Goal: Information Seeking & Learning: Learn about a topic

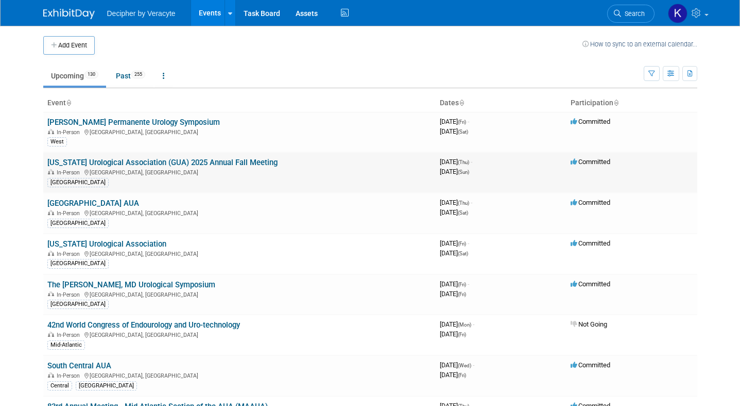
click at [184, 162] on link "[US_STATE] Urological Association (GUA) 2025 Annual Fall Meeting" at bounding box center [162, 162] width 230 height 9
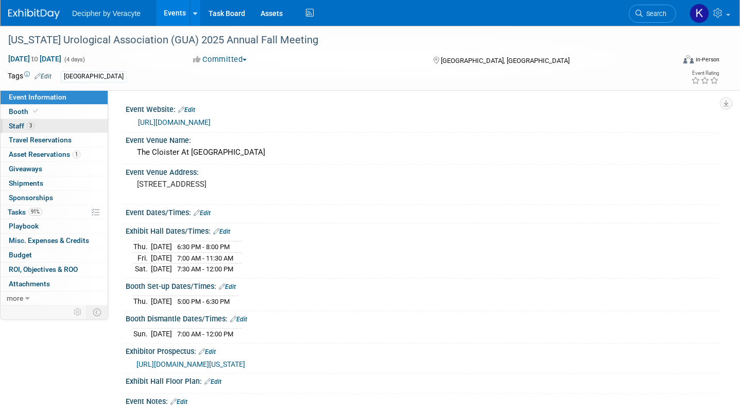
click at [17, 124] on span "Staff 3" at bounding box center [22, 126] width 26 height 8
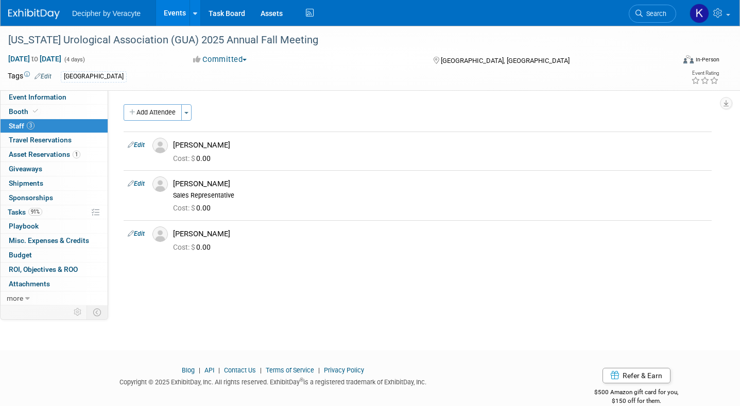
click at [167, 10] on link "Events" at bounding box center [175, 13] width 38 height 26
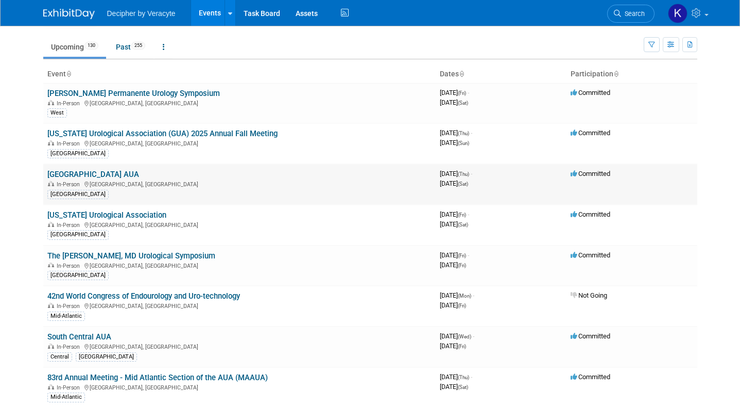
scroll to position [30, 0]
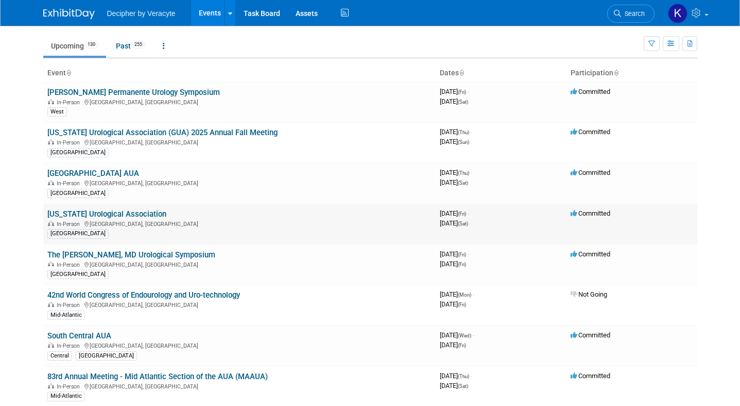
click at [139, 214] on link "[US_STATE] Urological Association" at bounding box center [106, 213] width 119 height 9
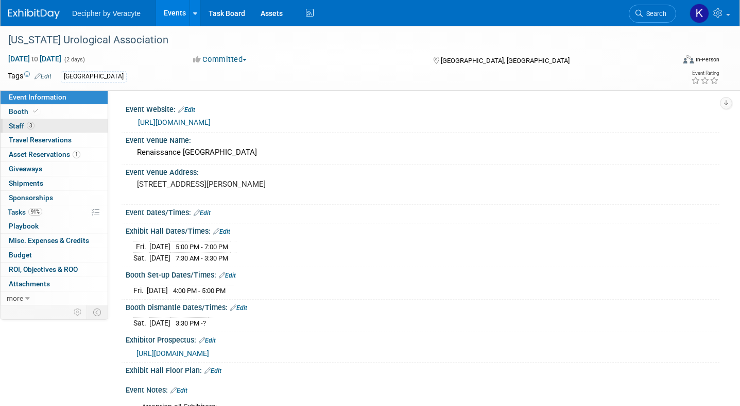
click at [20, 125] on span "Staff 3" at bounding box center [22, 126] width 26 height 8
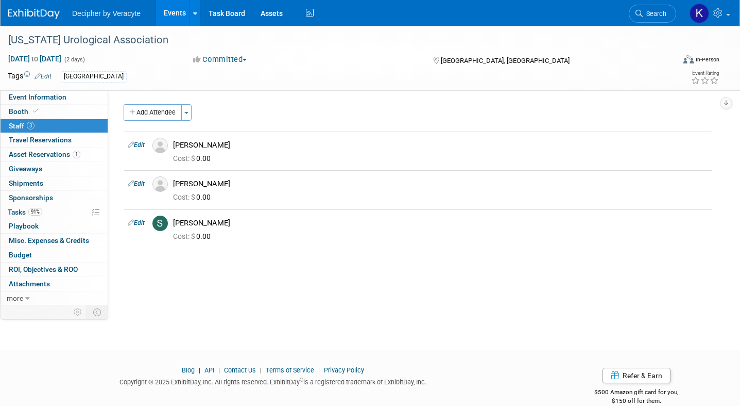
click at [166, 11] on link "Events" at bounding box center [175, 13] width 38 height 26
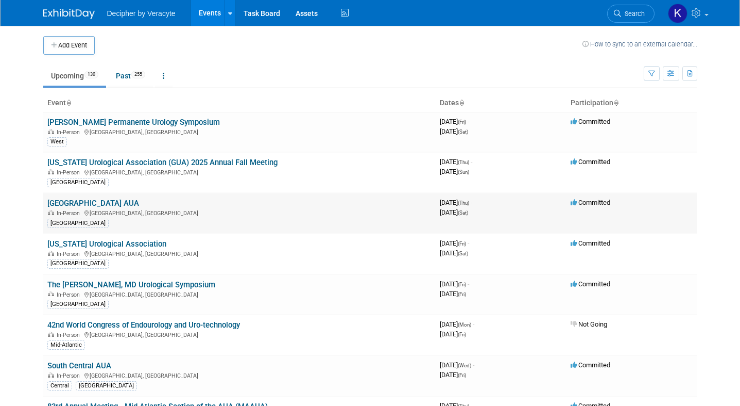
click at [98, 204] on link "[GEOGRAPHIC_DATA] AUA" at bounding box center [93, 202] width 92 height 9
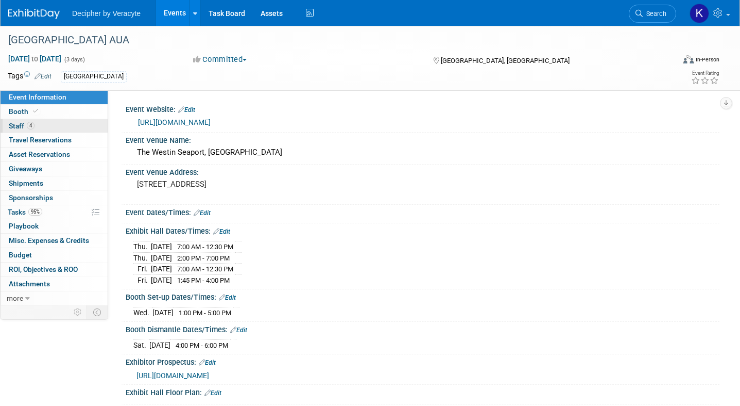
click at [16, 128] on span "Staff 4" at bounding box center [22, 126] width 26 height 8
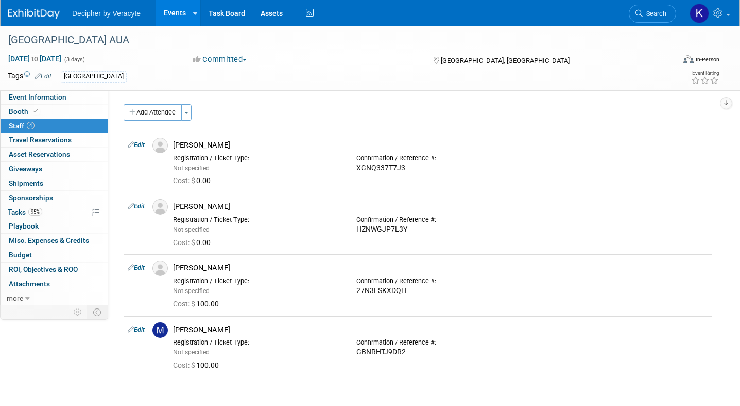
click at [172, 9] on link "Events" at bounding box center [175, 13] width 38 height 26
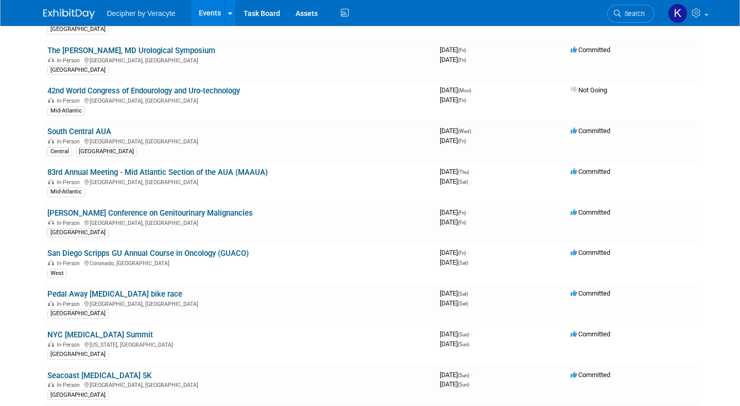
scroll to position [235, 0]
click at [71, 209] on link "[PERSON_NAME] Conference on Genitourinary Malignancies" at bounding box center [150, 211] width 206 height 9
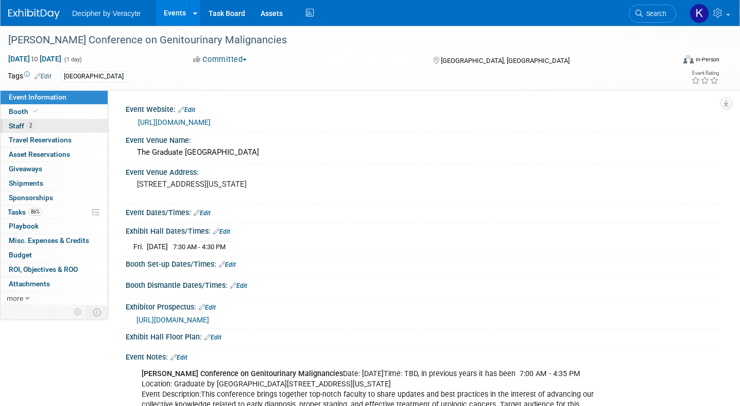
click at [21, 126] on span "Staff 2" at bounding box center [22, 126] width 26 height 8
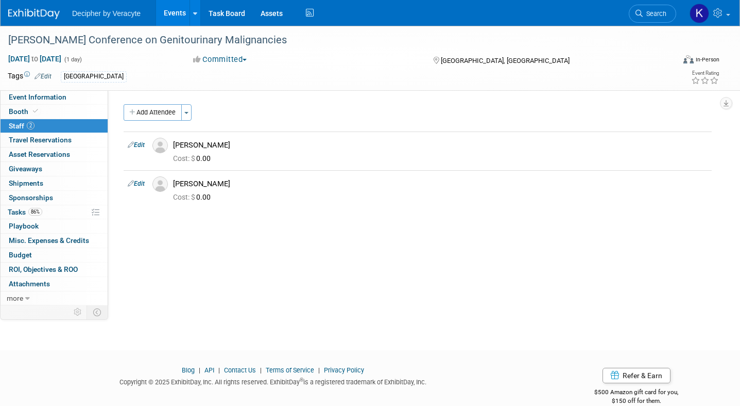
click at [171, 11] on link "Events" at bounding box center [175, 13] width 38 height 26
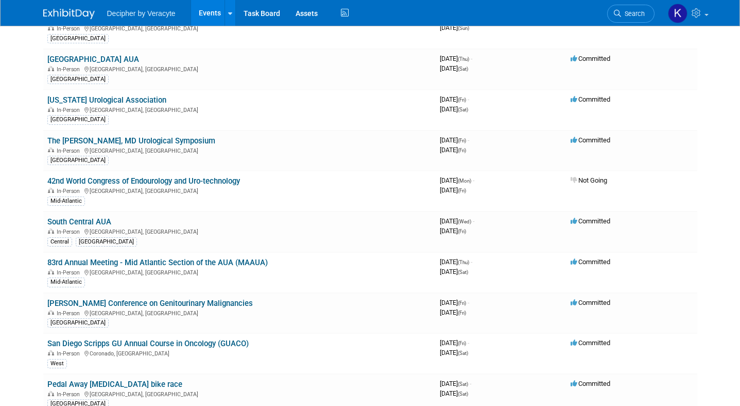
scroll to position [164, 0]
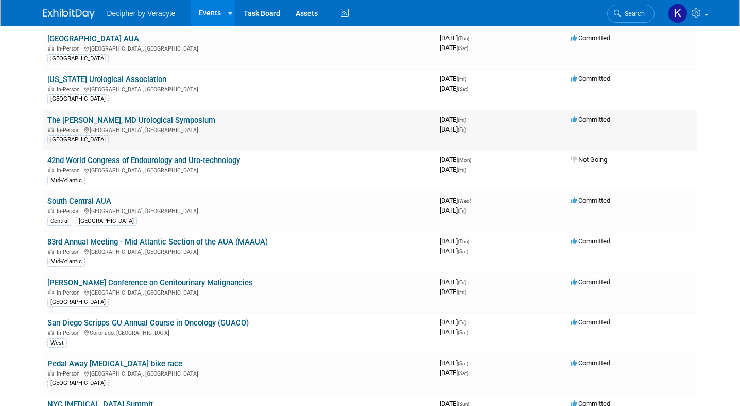
click at [64, 117] on link "The [PERSON_NAME], MD Urological Symposium" at bounding box center [131, 119] width 168 height 9
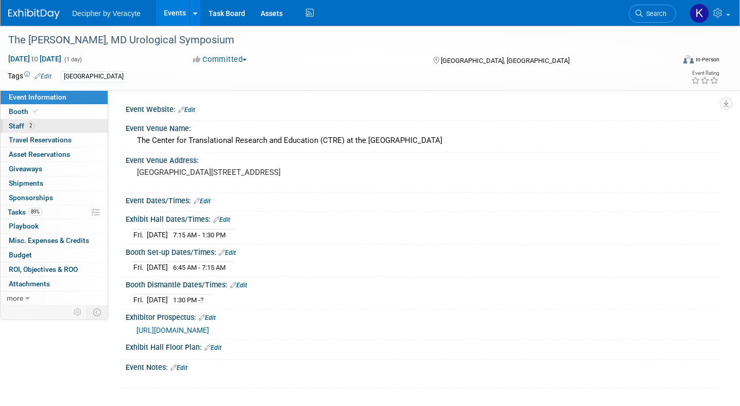
click at [22, 128] on span "Staff 2" at bounding box center [22, 126] width 26 height 8
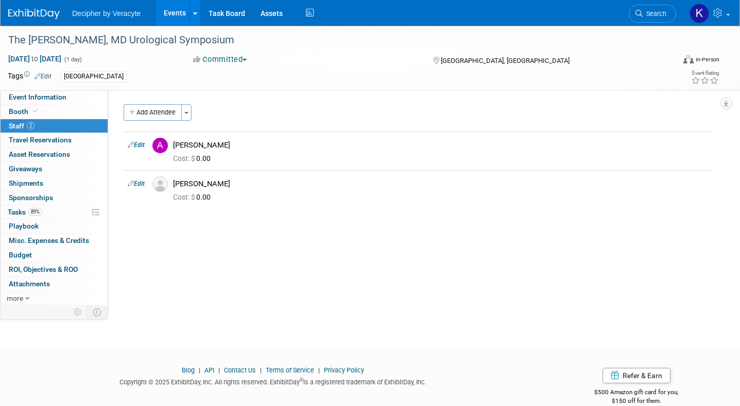
click at [172, 15] on link "Events" at bounding box center [175, 13] width 38 height 26
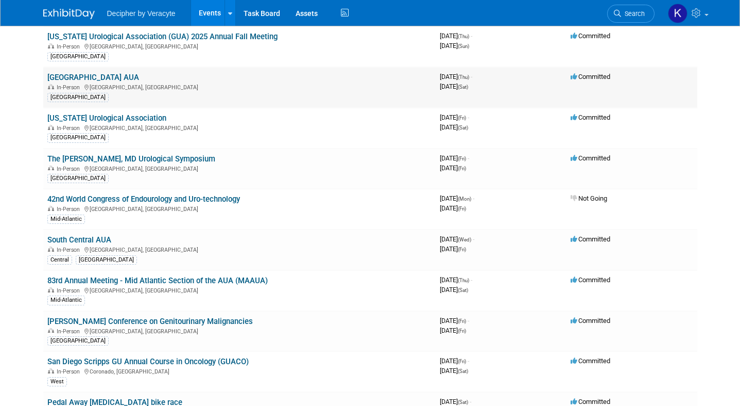
scroll to position [130, 0]
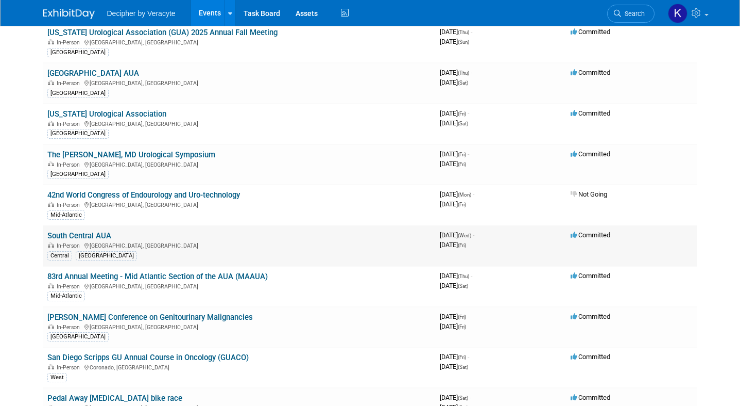
click at [90, 234] on link "South Central AUA" at bounding box center [79, 235] width 64 height 9
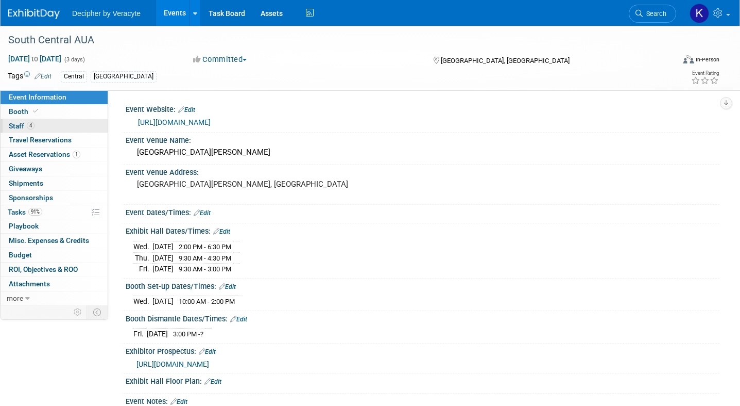
click at [23, 126] on span "Staff 4" at bounding box center [22, 126] width 26 height 8
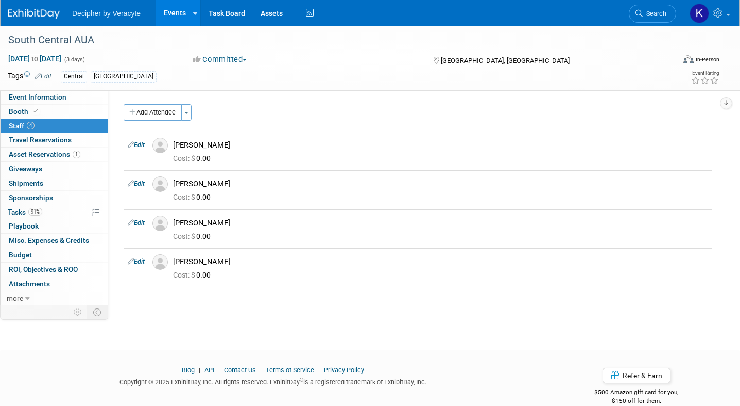
click at [171, 14] on link "Events" at bounding box center [175, 13] width 38 height 26
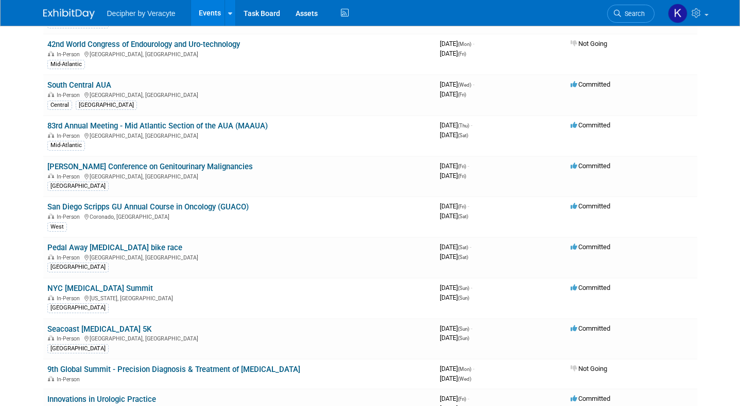
scroll to position [282, 0]
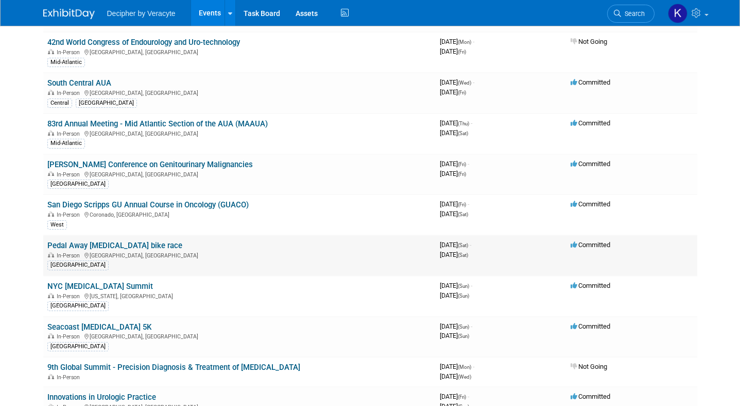
click at [62, 243] on link "Pedal Away [MEDICAL_DATA] bike race" at bounding box center [114, 245] width 135 height 9
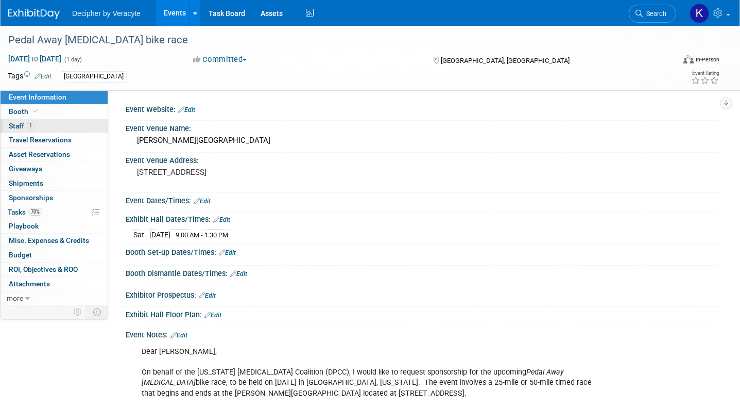
click at [23, 125] on span "Staff 1" at bounding box center [22, 126] width 26 height 8
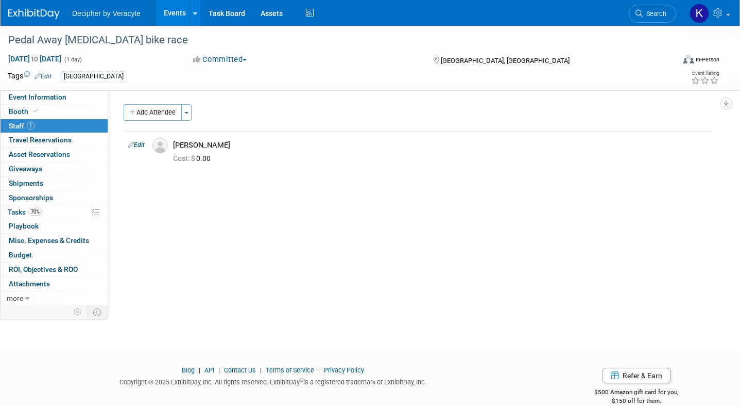
click at [170, 13] on link "Events" at bounding box center [175, 13] width 38 height 26
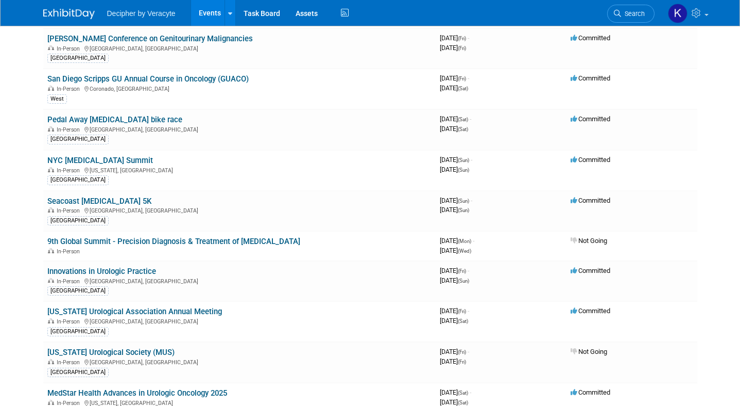
scroll to position [411, 0]
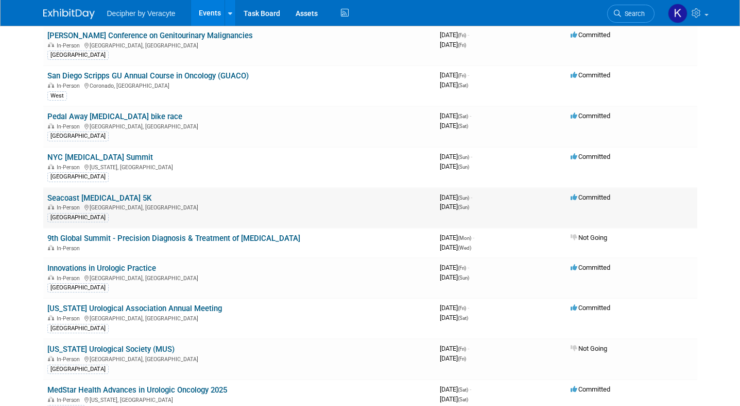
click at [68, 197] on link "Seacoast [MEDICAL_DATA] 5K" at bounding box center [99, 197] width 104 height 9
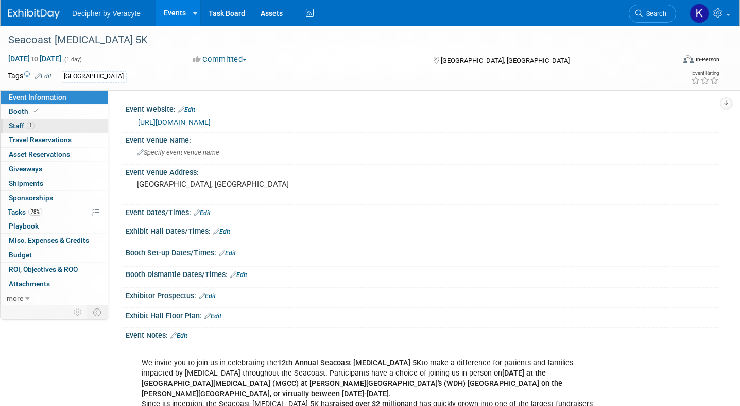
click at [16, 124] on span "Staff 1" at bounding box center [22, 126] width 26 height 8
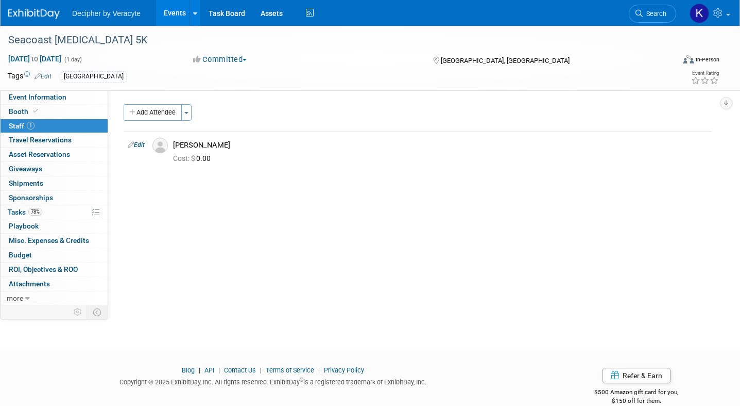
click at [168, 15] on link "Events" at bounding box center [175, 13] width 38 height 26
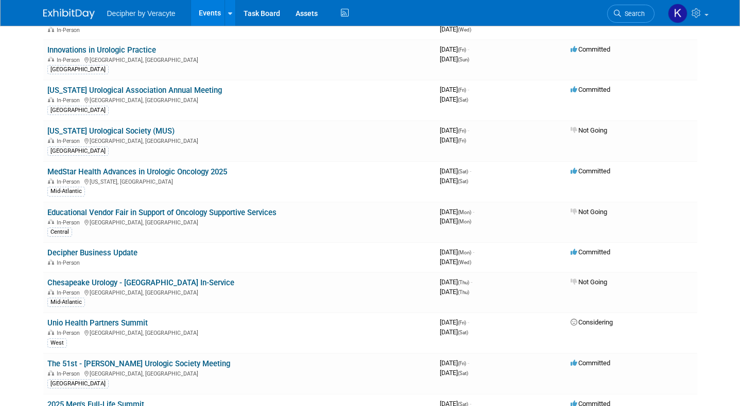
scroll to position [630, 0]
click at [102, 90] on link "[US_STATE] Urological Association Annual Meeting" at bounding box center [134, 89] width 175 height 9
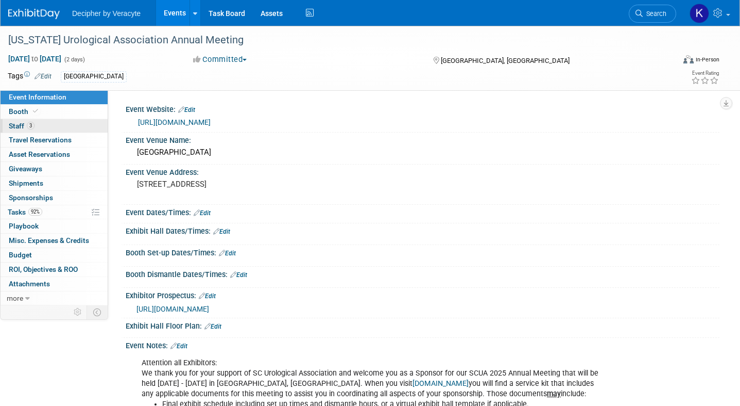
click at [25, 127] on span "Staff 3" at bounding box center [22, 126] width 26 height 8
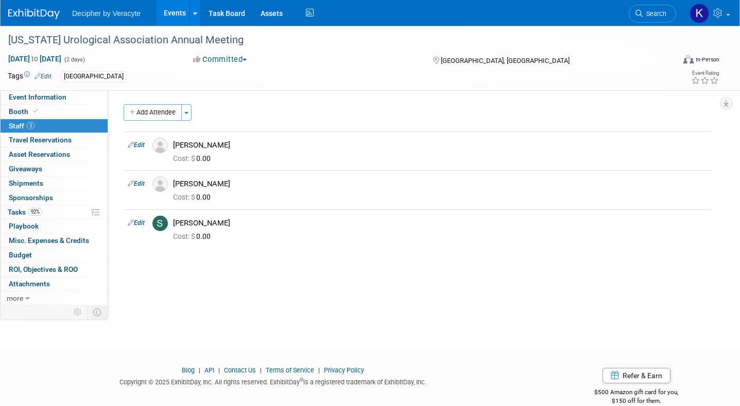
click at [173, 13] on link "Events" at bounding box center [175, 13] width 38 height 26
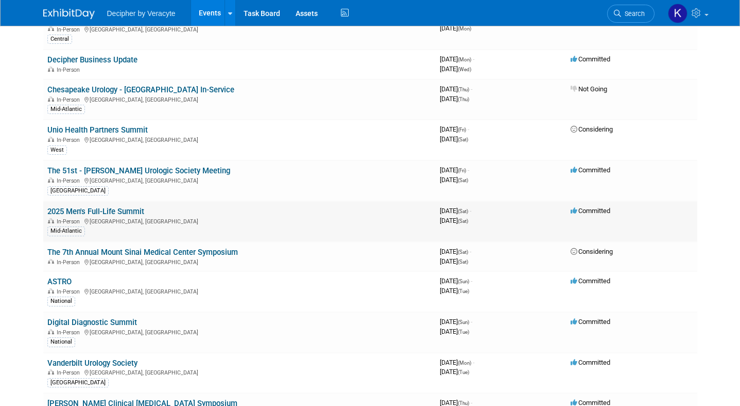
scroll to position [822, 0]
click at [62, 281] on link "ASTRO" at bounding box center [59, 280] width 24 height 9
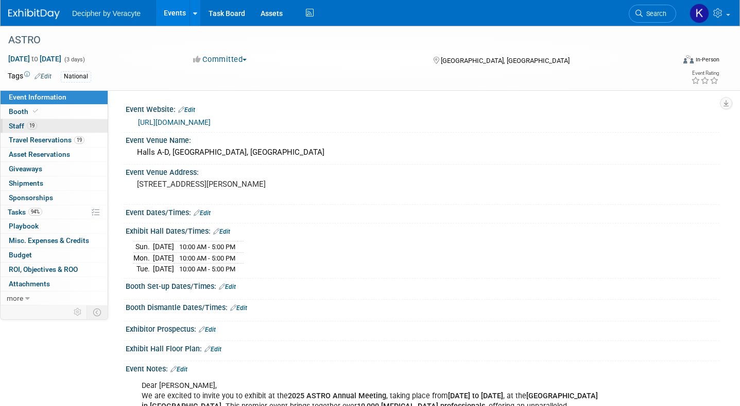
click at [18, 126] on span "Staff 19" at bounding box center [23, 126] width 28 height 8
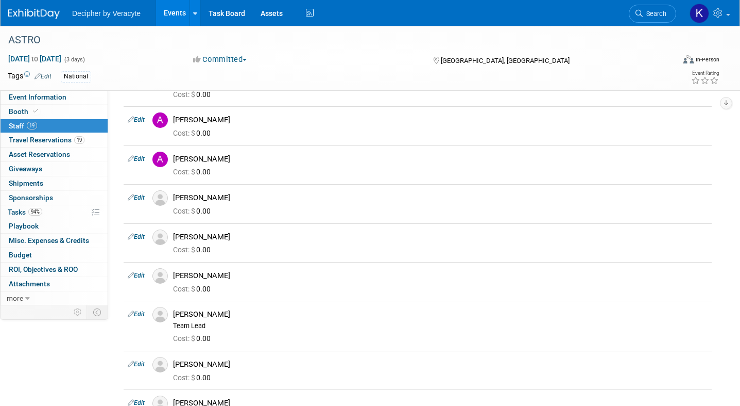
scroll to position [131, 0]
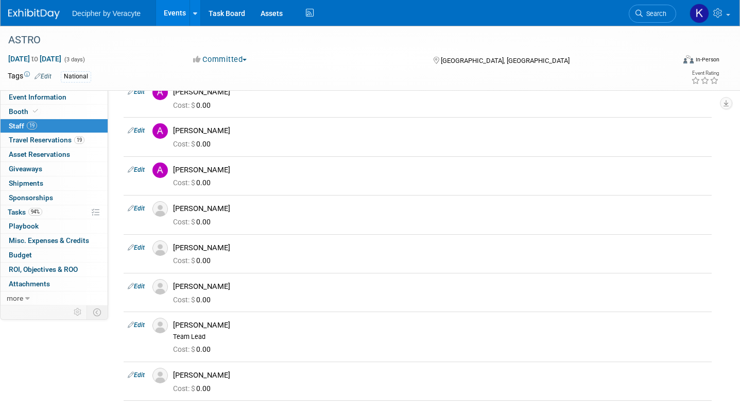
click at [167, 17] on link "Events" at bounding box center [175, 13] width 38 height 26
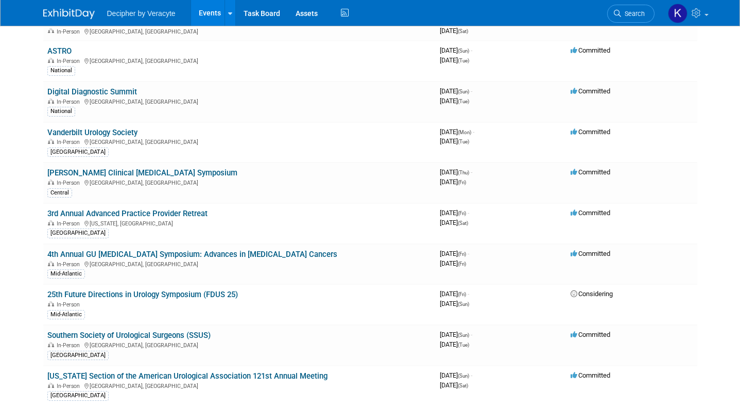
scroll to position [1045, 0]
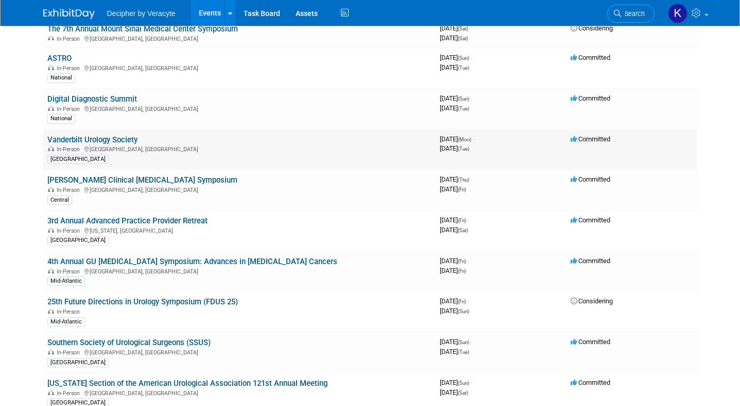
click at [128, 141] on link "Vanderbilt Urology Society" at bounding box center [92, 139] width 90 height 9
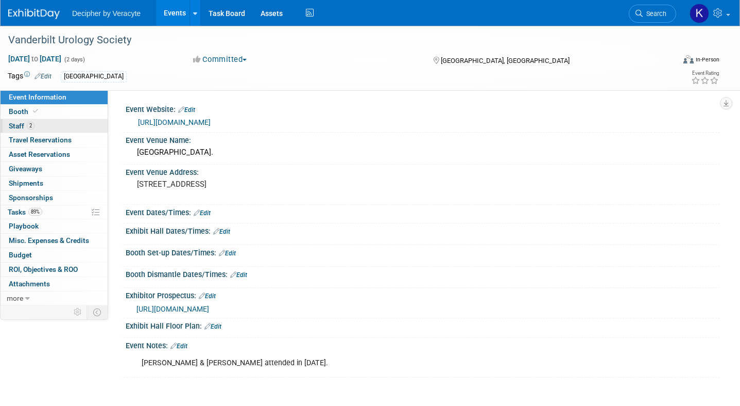
click at [15, 127] on span "Staff 2" at bounding box center [22, 126] width 26 height 8
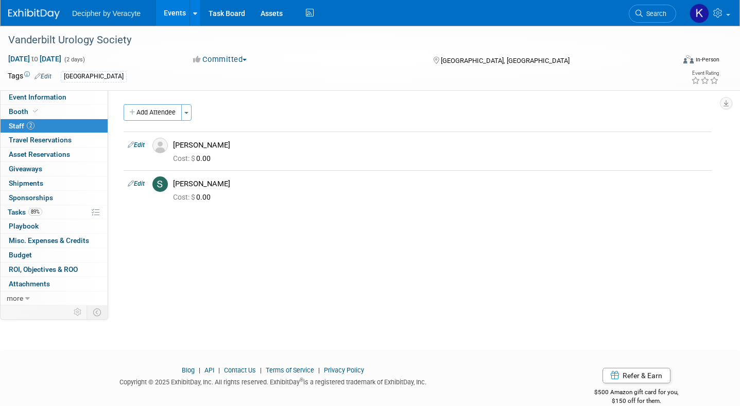
click at [170, 13] on link "Events" at bounding box center [175, 13] width 38 height 26
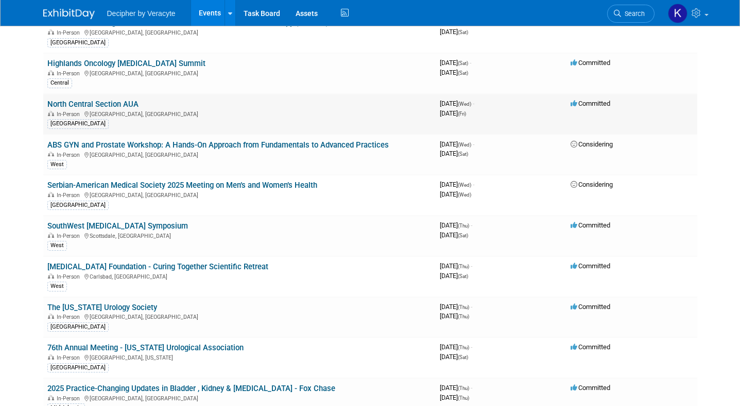
scroll to position [1493, 0]
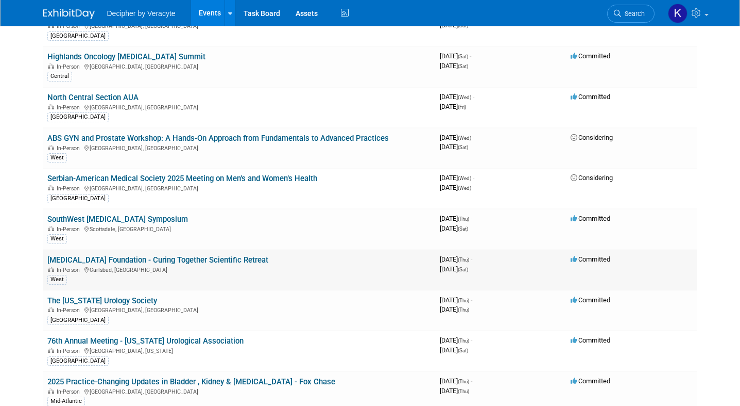
click at [190, 262] on link "[MEDICAL_DATA] Foundation - Curing Together Scientific Retreat" at bounding box center [157, 259] width 221 height 9
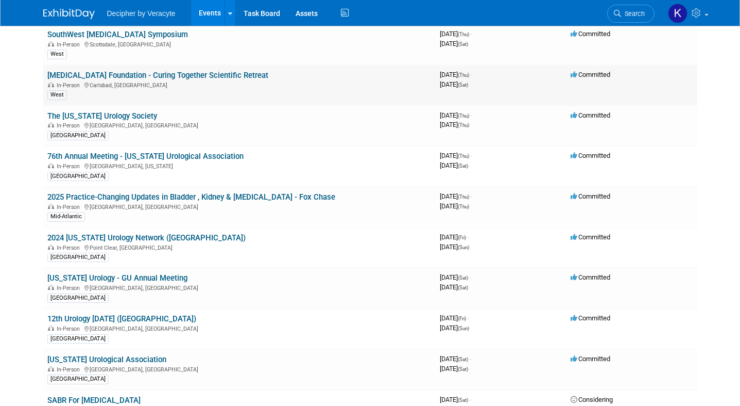
scroll to position [1673, 0]
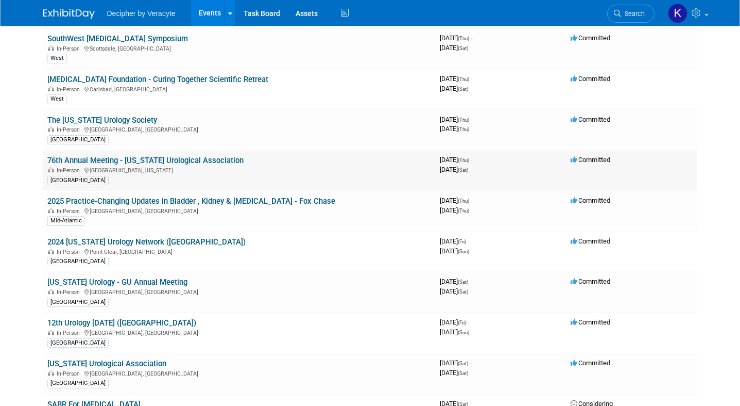
click at [195, 162] on link "76th Annual Meeting - [US_STATE] Urological Association" at bounding box center [145, 160] width 196 height 9
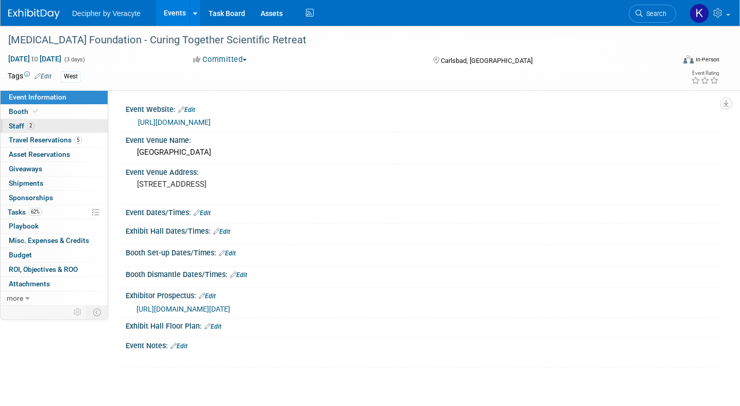
click at [19, 125] on span "Staff 2" at bounding box center [22, 126] width 26 height 8
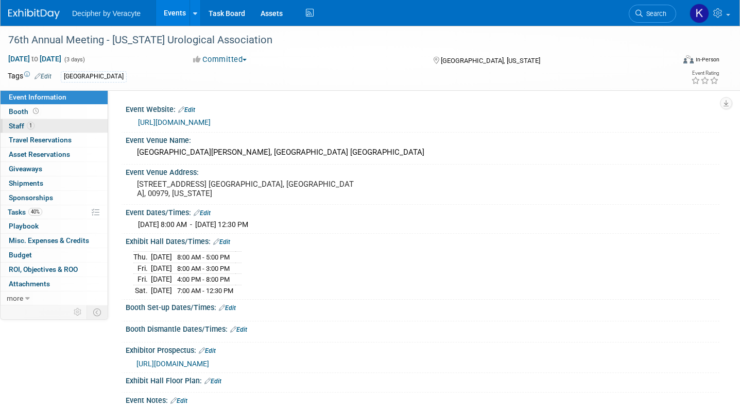
click at [19, 125] on span "Staff 1" at bounding box center [22, 126] width 26 height 8
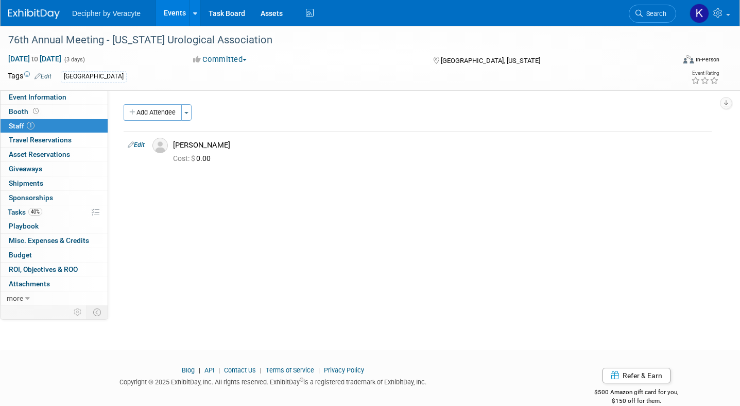
click at [176, 19] on link "Events" at bounding box center [175, 13] width 38 height 26
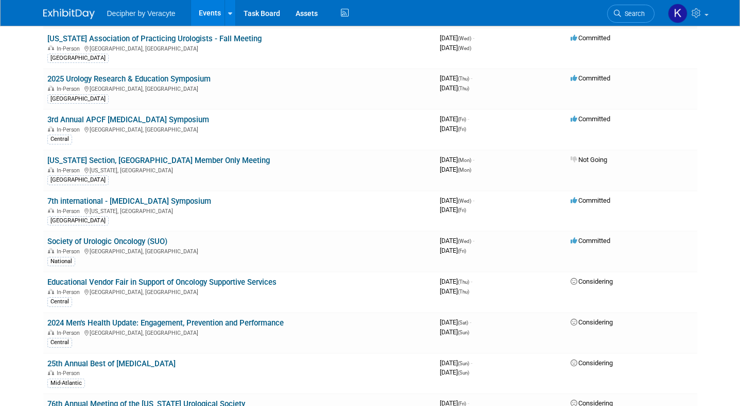
scroll to position [2434, 0]
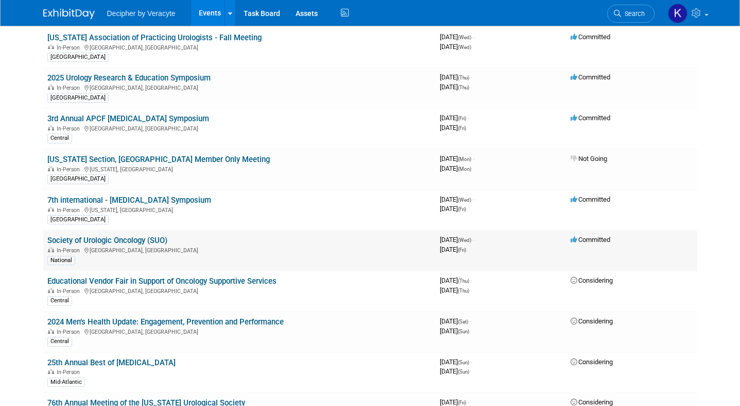
click at [154, 240] on link "Society of Urologic Oncology (SUO)" at bounding box center [107, 239] width 120 height 9
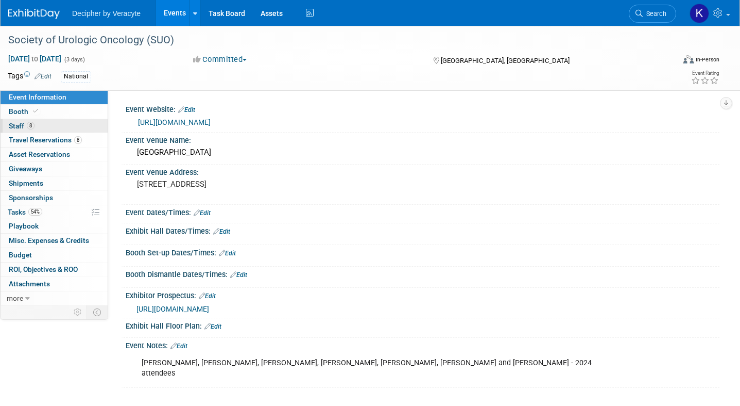
click at [19, 126] on span "Staff 8" at bounding box center [22, 126] width 26 height 8
